Goal: Task Accomplishment & Management: Use online tool/utility

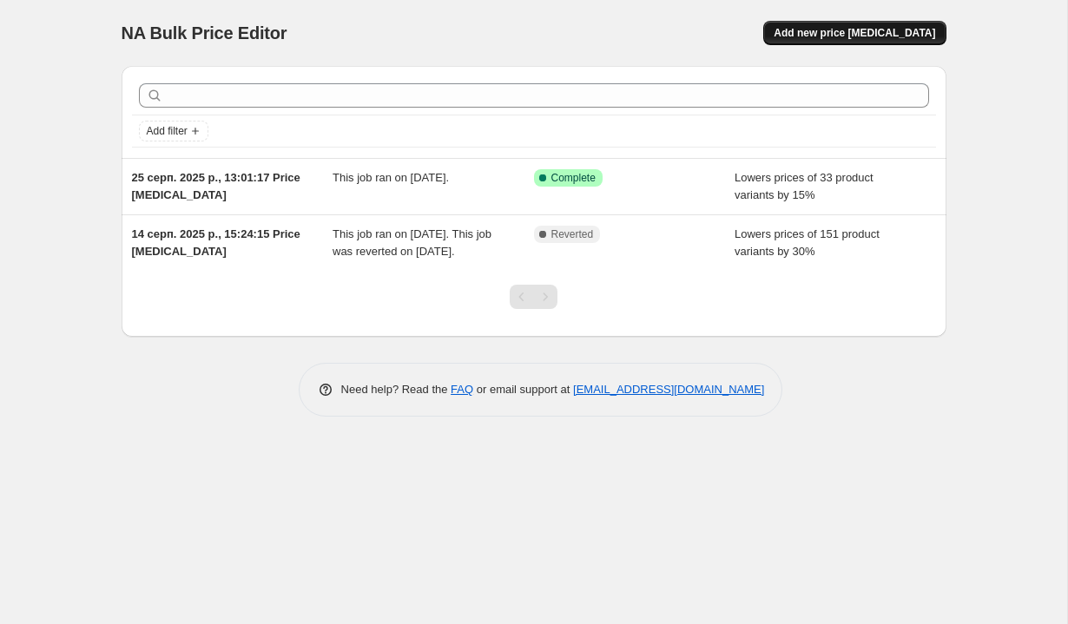
click at [883, 35] on span "Add new price [MEDICAL_DATA]" at bounding box center [855, 33] width 162 height 14
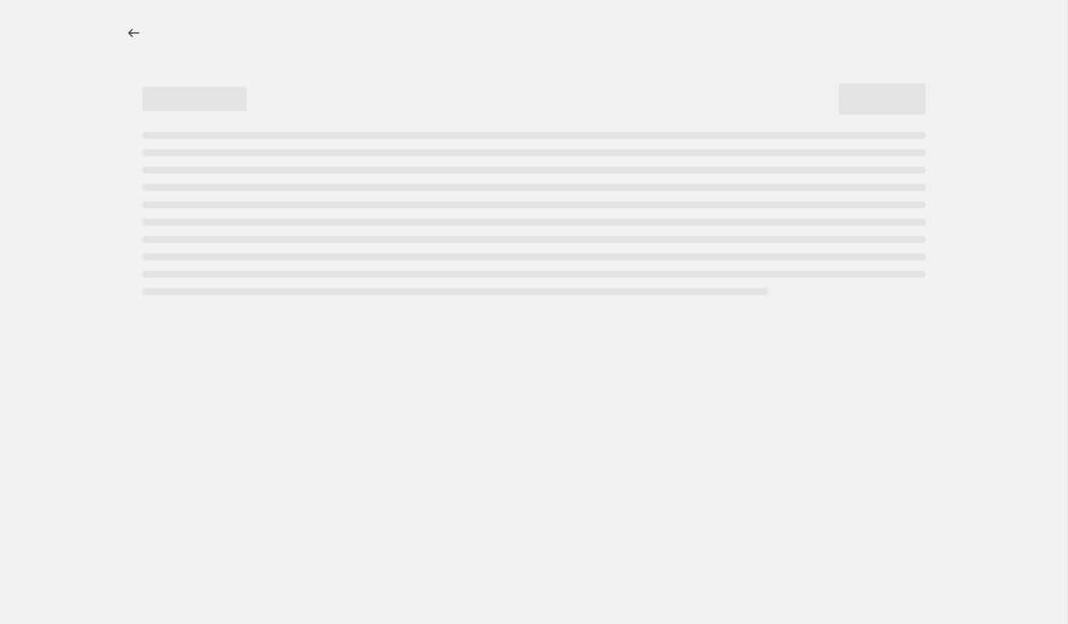
select select "percentage"
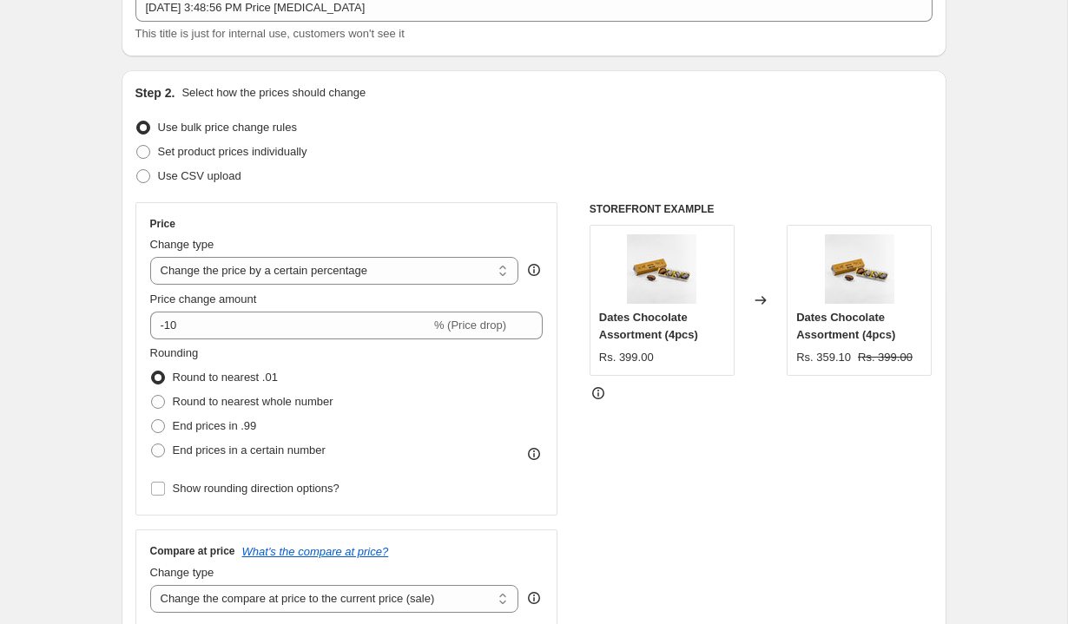
scroll to position [118, 0]
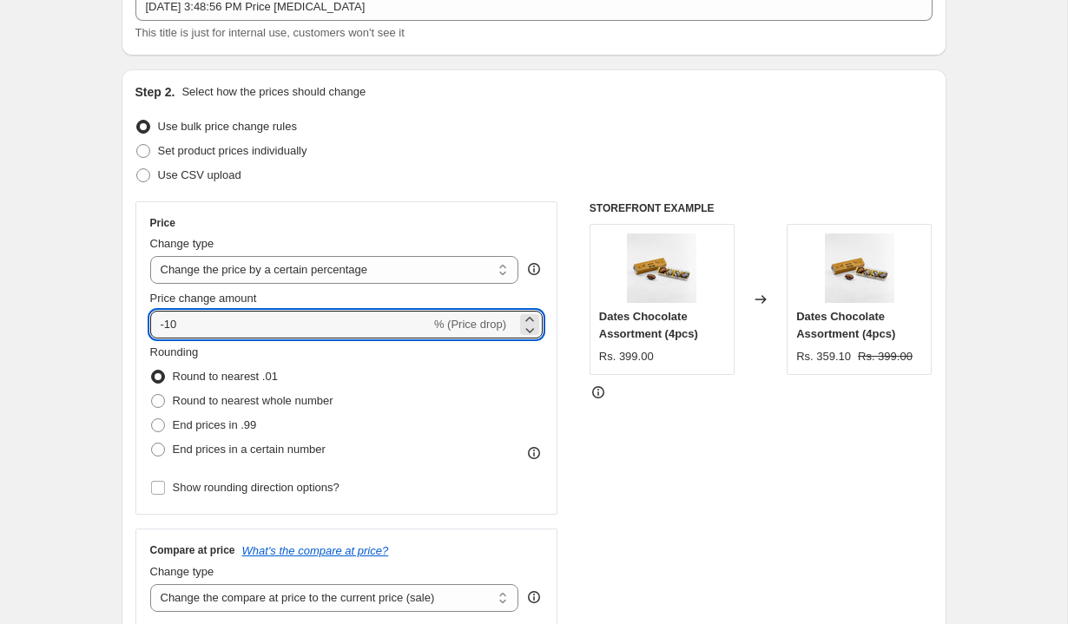
drag, startPoint x: 197, startPoint y: 329, endPoint x: 148, endPoint y: 327, distance: 49.6
click at [148, 327] on div "Price Change type Change the price to a certain amount Change the price by a ce…" at bounding box center [346, 359] width 423 height 314
type input "1"
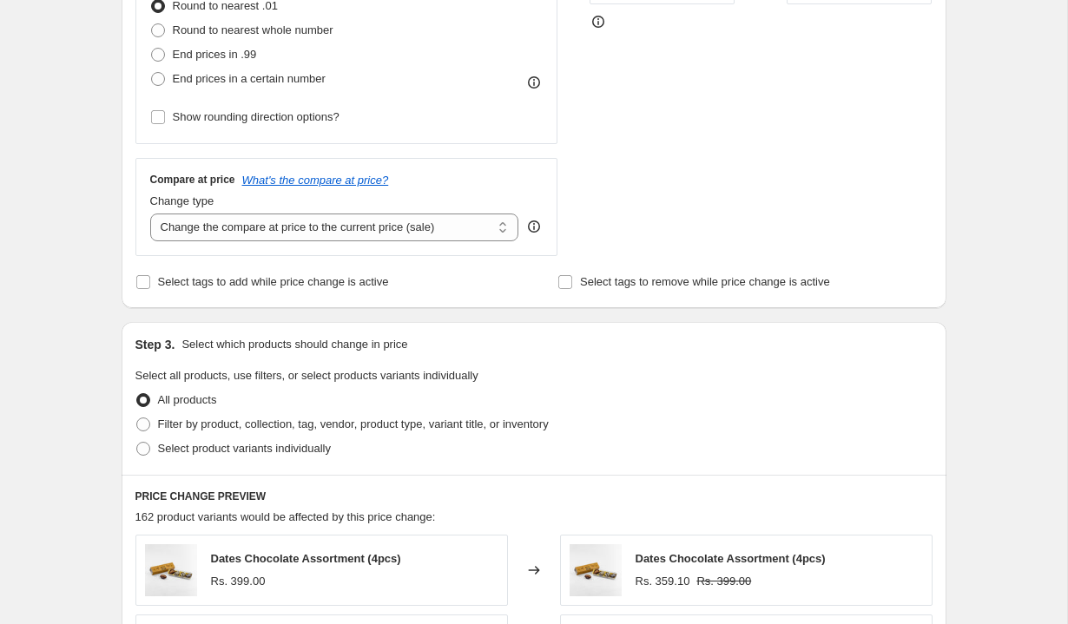
scroll to position [492, 0]
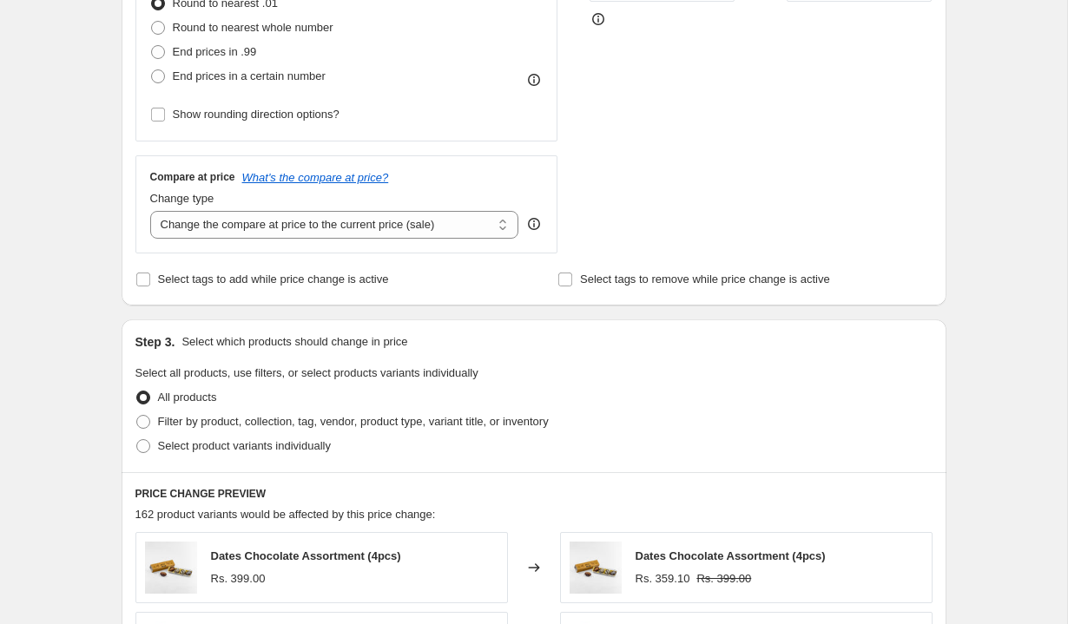
type input "0"
click at [418, 185] on div "Compare at price What's the compare at price? Change type Change the compare at…" at bounding box center [346, 204] width 393 height 68
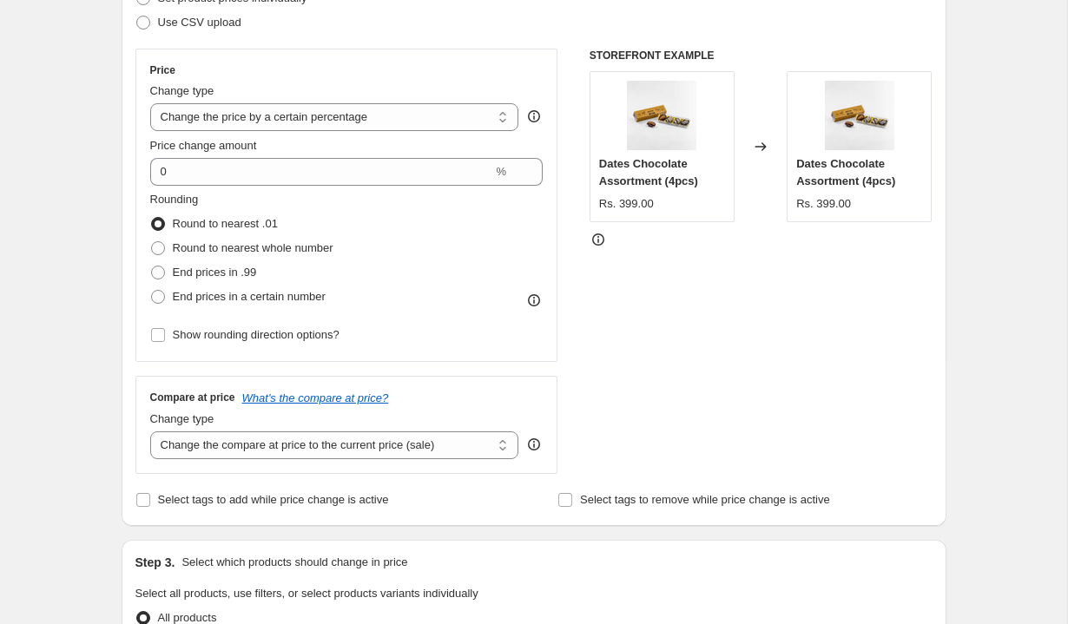
scroll to position [0, 0]
